Goal: Task Accomplishment & Management: Use online tool/utility

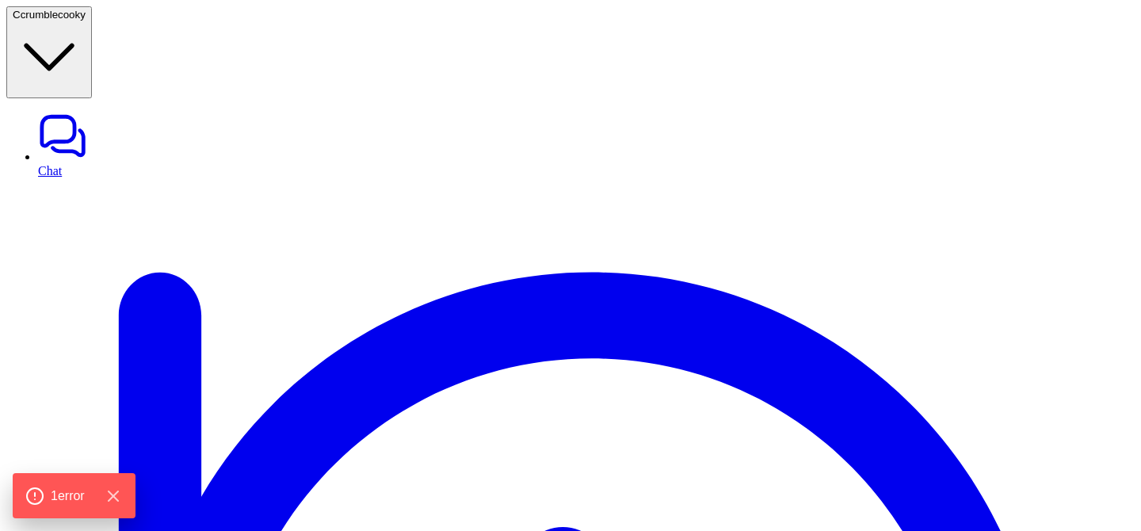
type textarea "**********"
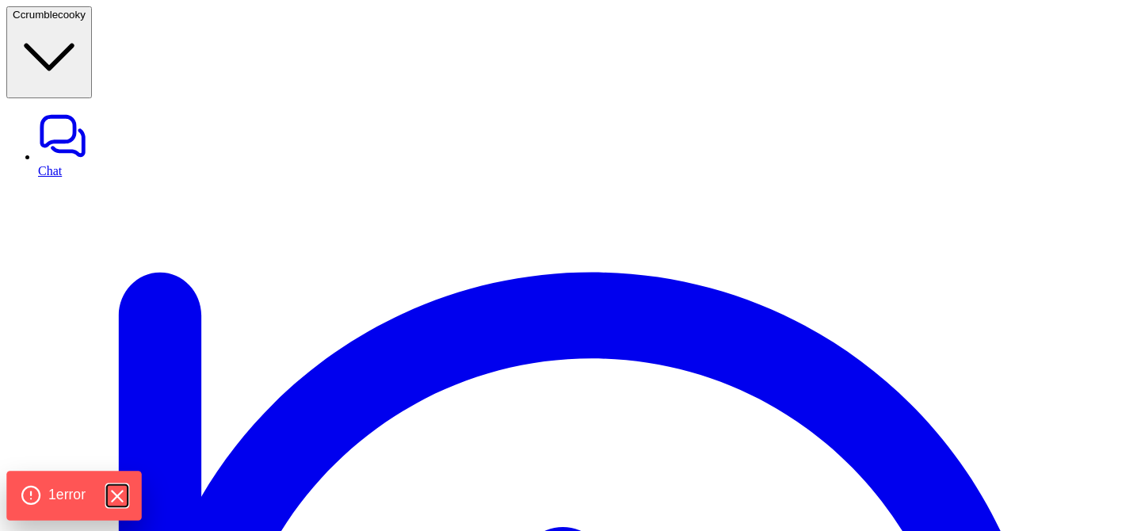
click at [118, 496] on icon "Hide Errors" at bounding box center [116, 496] width 21 height 21
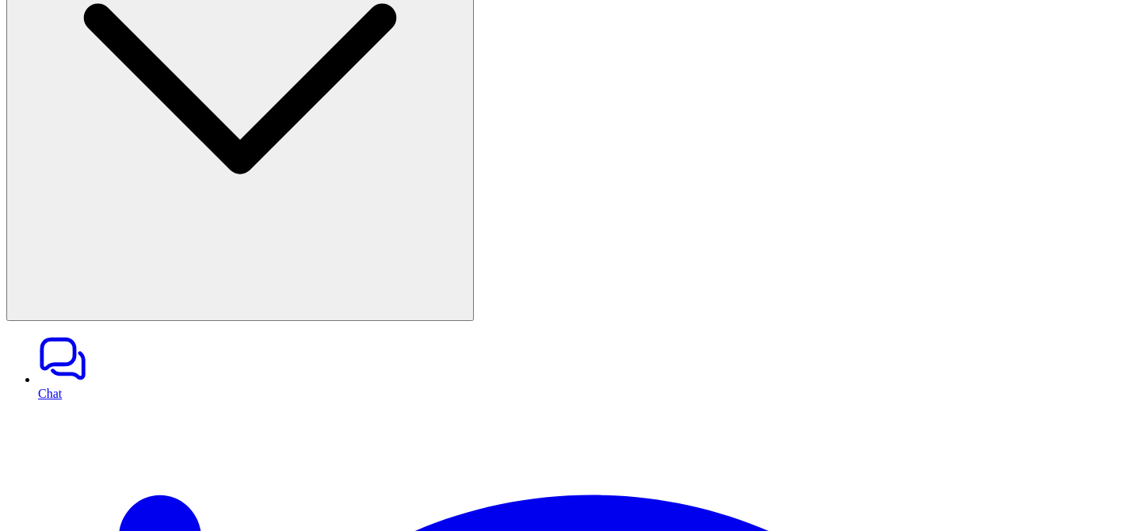
scroll to position [642, 0]
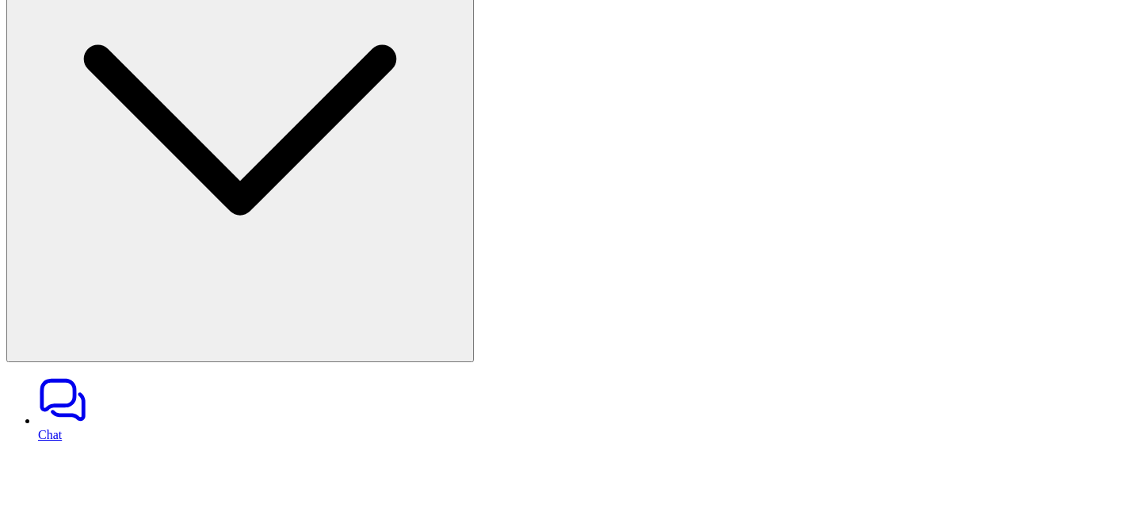
scroll to position [137, 0]
